Goal: Task Accomplishment & Management: Use online tool/utility

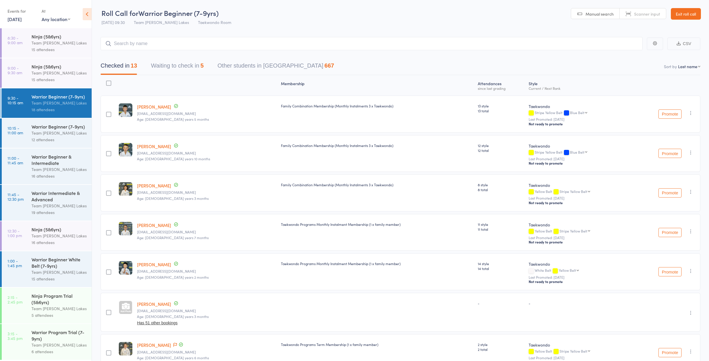
click at [174, 66] on button "Waiting to check in 5" at bounding box center [177, 67] width 53 height 15
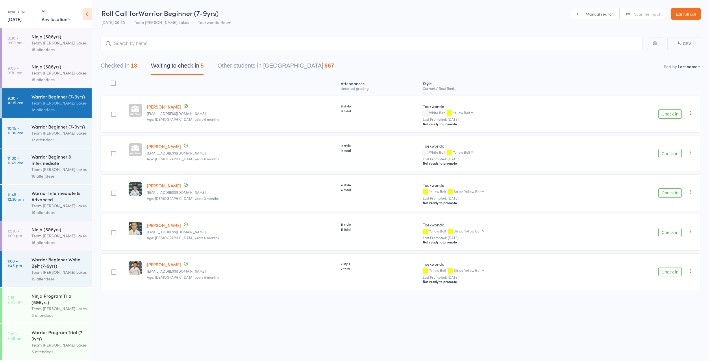
click at [664, 111] on button "Check in" at bounding box center [669, 114] width 23 height 9
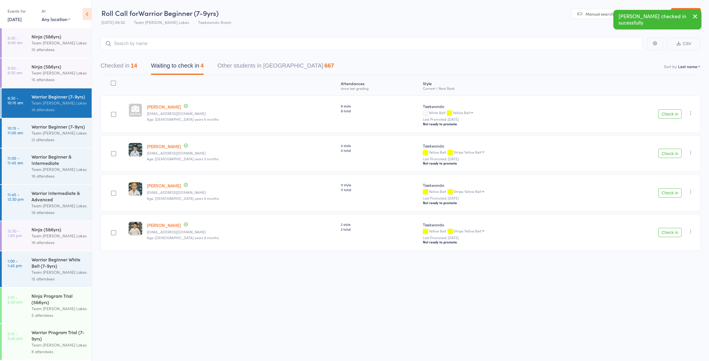
click at [665, 114] on button "Check in" at bounding box center [669, 114] width 23 height 9
click at [37, 123] on div "Warrior Beginner (7-9yrs) Team [PERSON_NAME] Lakes 12 attendees" at bounding box center [62, 133] width 60 height 29
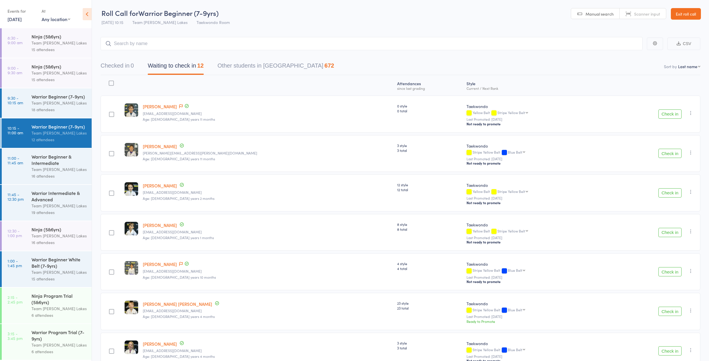
click at [662, 152] on button "Check in" at bounding box center [669, 153] width 23 height 9
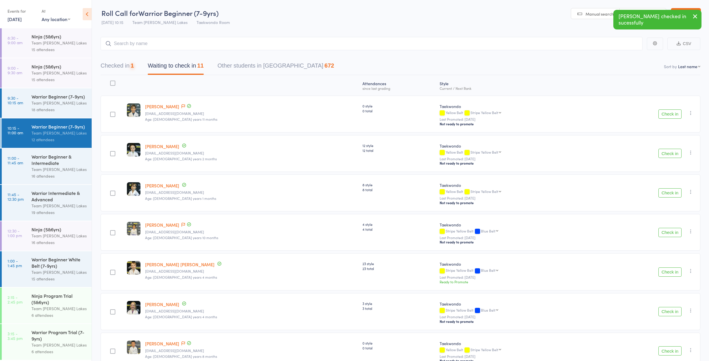
click at [663, 152] on button "Check in" at bounding box center [669, 153] width 23 height 9
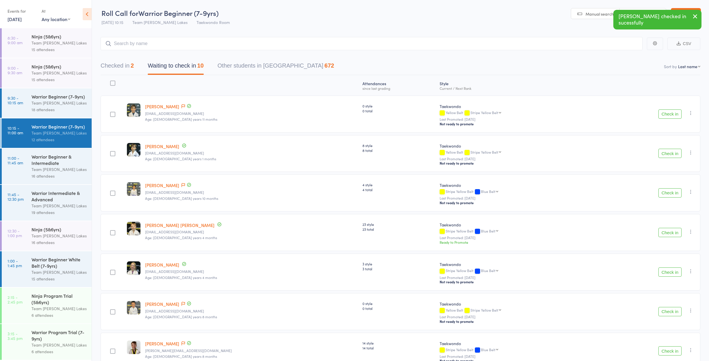
click at [663, 151] on button "Check in" at bounding box center [669, 153] width 23 height 9
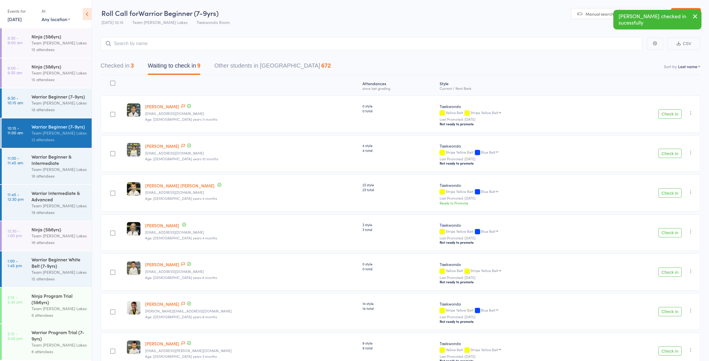
click at [663, 151] on button "Check in" at bounding box center [669, 153] width 23 height 9
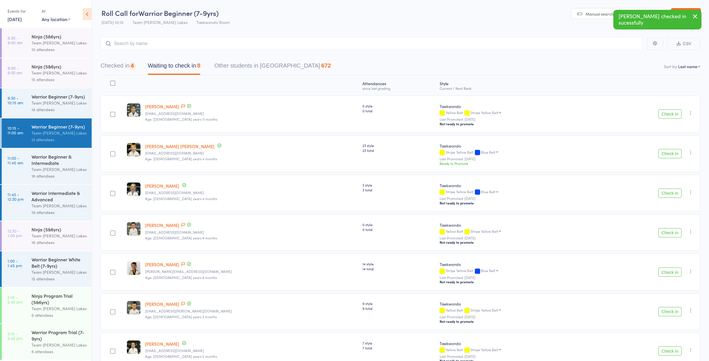
click at [663, 151] on button "Check in" at bounding box center [669, 153] width 23 height 9
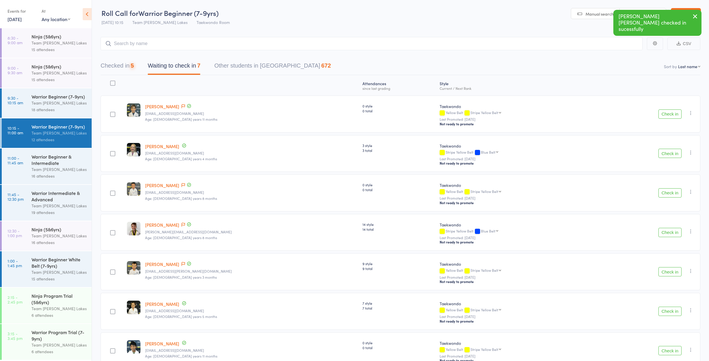
click at [663, 152] on button "Check in" at bounding box center [669, 153] width 23 height 9
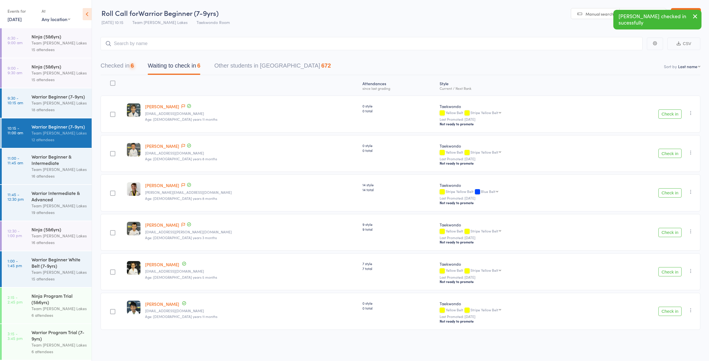
click at [663, 152] on button "Check in" at bounding box center [669, 153] width 23 height 9
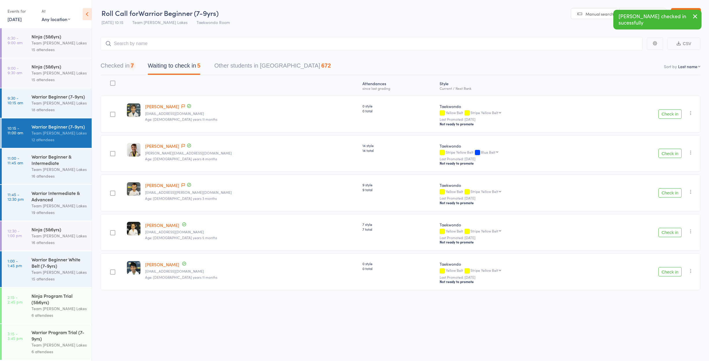
click at [663, 152] on button "Check in" at bounding box center [669, 153] width 23 height 9
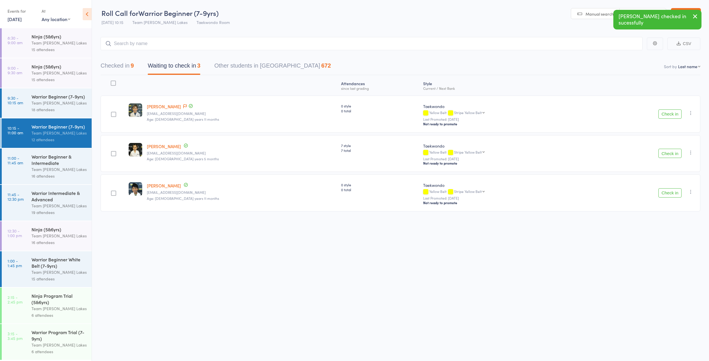
click at [676, 192] on button "Check in" at bounding box center [669, 192] width 23 height 9
click at [124, 66] on button "Checked in 10" at bounding box center [119, 67] width 36 height 15
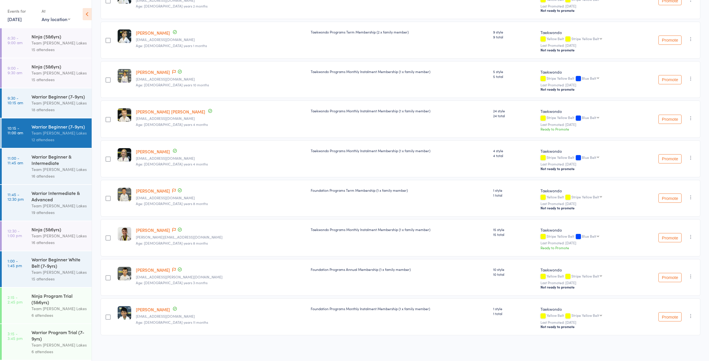
scroll to position [154, 0]
click at [666, 237] on button "Promote" at bounding box center [669, 237] width 23 height 9
click at [692, 240] on button "button" at bounding box center [690, 237] width 7 height 7
click at [678, 249] on li "Undo check-in" at bounding box center [670, 248] width 48 height 7
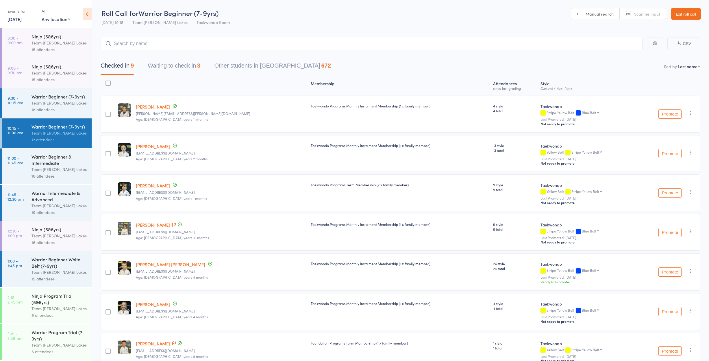
scroll to position [0, 0]
click at [190, 67] on button "Waiting to check in 3" at bounding box center [174, 67] width 53 height 15
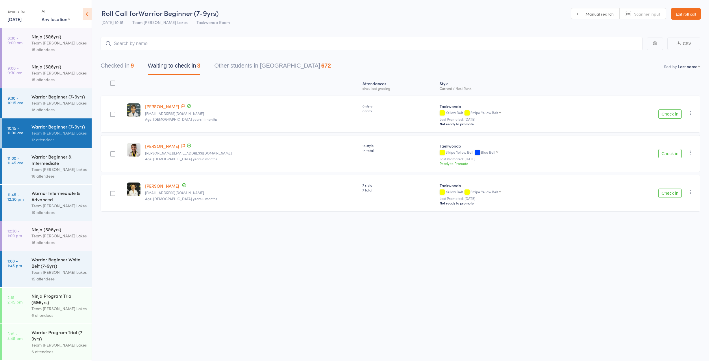
click at [113, 83] on div at bounding box center [112, 83] width 5 height 5
click at [111, 82] on input "checkbox" at bounding box center [111, 82] width 0 height 0
click at [656, 352] on button "Mark absent" at bounding box center [649, 349] width 34 height 12
click at [54, 97] on div "Warrior Beginner (7-9yrs)" at bounding box center [59, 96] width 55 height 6
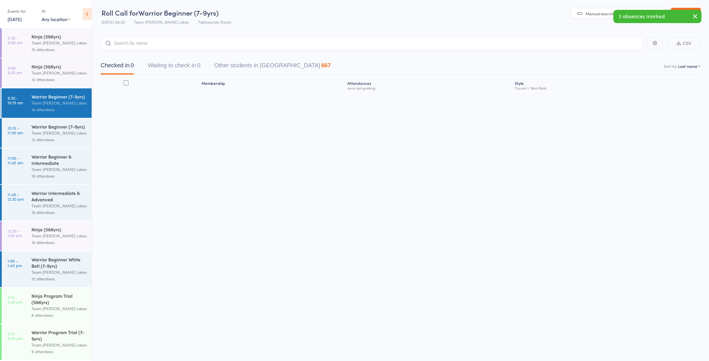
click at [182, 69] on button "Waiting to check in 0" at bounding box center [174, 66] width 53 height 15
